Goal: Transaction & Acquisition: Purchase product/service

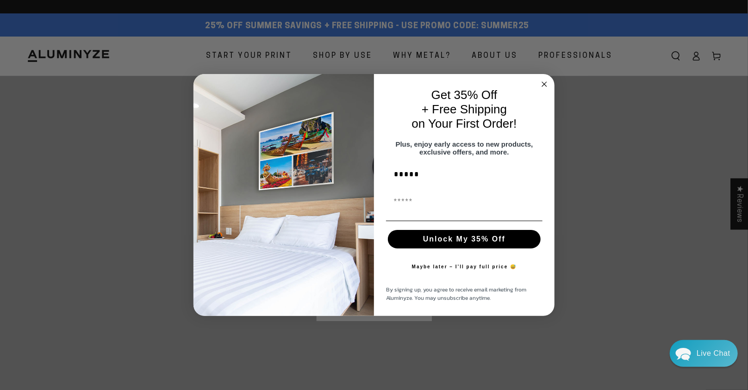
type input "*****"
click at [395, 201] on input "First Name" at bounding box center [464, 202] width 156 height 19
type input "**********"
click at [459, 243] on button "Unlock My 35% Off" at bounding box center [464, 239] width 153 height 19
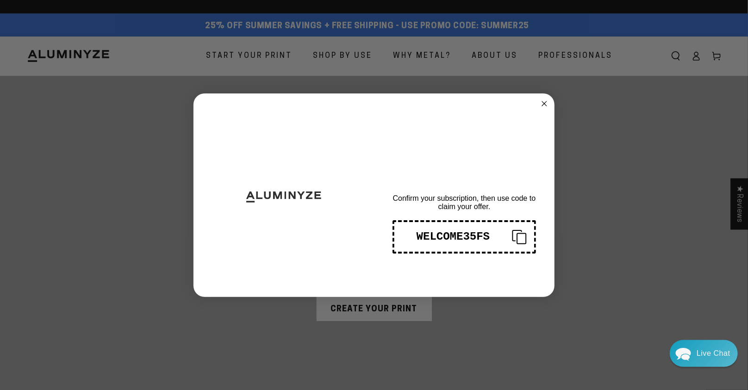
click at [447, 238] on div "WELCOME35FS" at bounding box center [453, 236] width 103 height 12
click at [544, 103] on circle "Close dialog" at bounding box center [544, 103] width 11 height 11
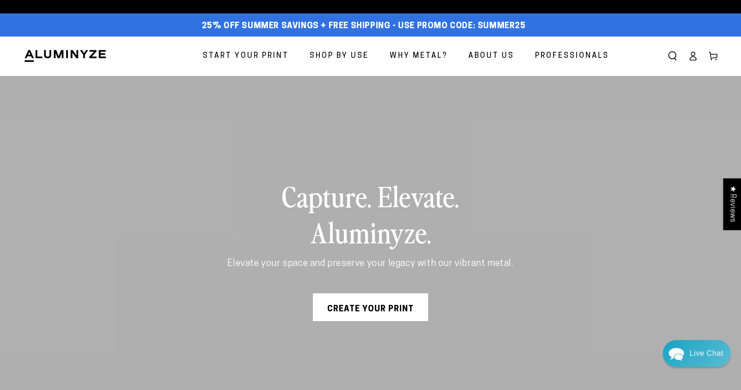
click at [362, 310] on link "Create Your Print" at bounding box center [370, 307] width 115 height 28
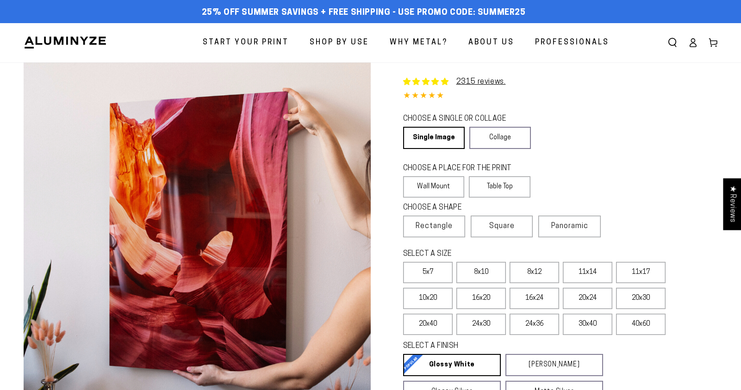
select select "**********"
click at [434, 138] on link "Single Image" at bounding box center [433, 138] width 60 height 22
click at [564, 224] on span "Panoramic" at bounding box center [569, 226] width 37 height 7
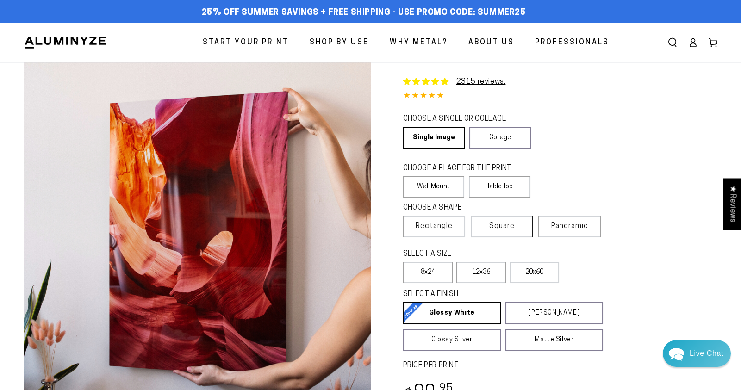
click at [483, 228] on label "Square" at bounding box center [502, 227] width 62 height 22
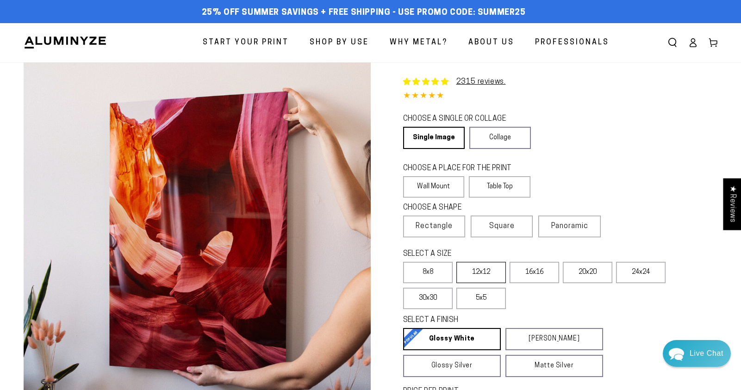
click at [480, 273] on label "12x12" at bounding box center [481, 272] width 50 height 21
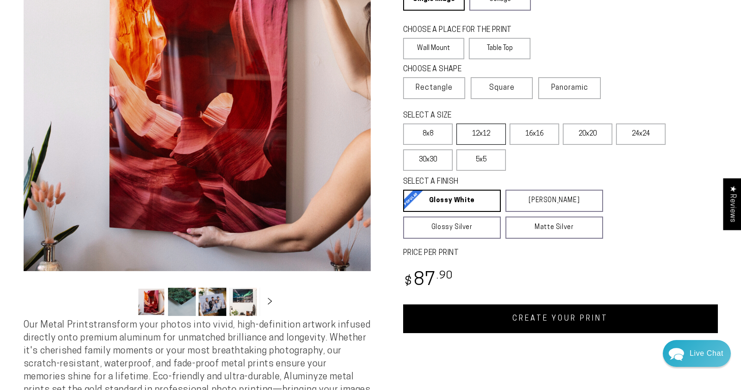
scroll to position [139, 0]
click at [427, 86] on span "Rectangle" at bounding box center [433, 87] width 37 height 11
click at [443, 87] on span "Rectangle" at bounding box center [433, 87] width 37 height 11
click at [428, 136] on label "8x8" at bounding box center [428, 133] width 50 height 21
click at [428, 88] on span "Rectangle" at bounding box center [433, 87] width 37 height 11
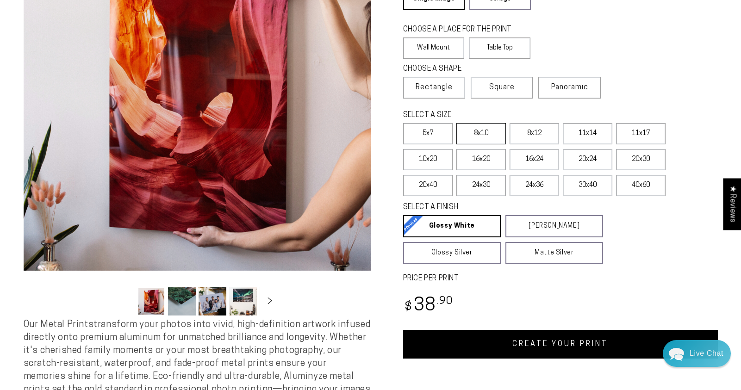
click at [478, 132] on label "8x10" at bounding box center [481, 133] width 50 height 21
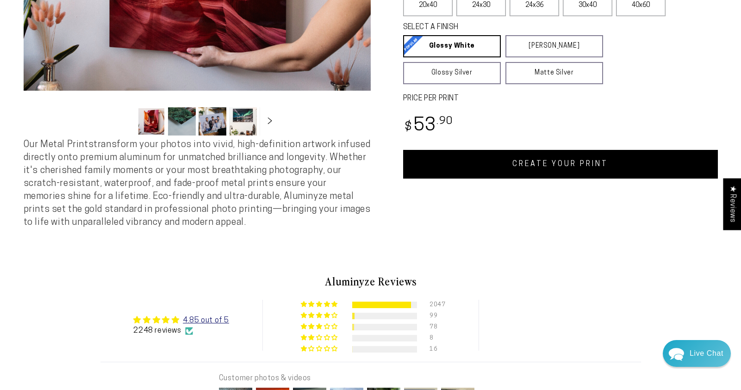
scroll to position [324, 0]
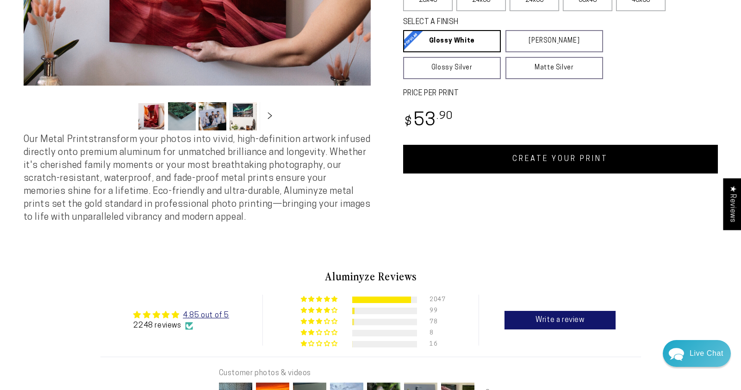
click at [518, 162] on link "CREATE YOUR PRINT" at bounding box center [560, 159] width 315 height 29
